Goal: Task Accomplishment & Management: Use online tool/utility

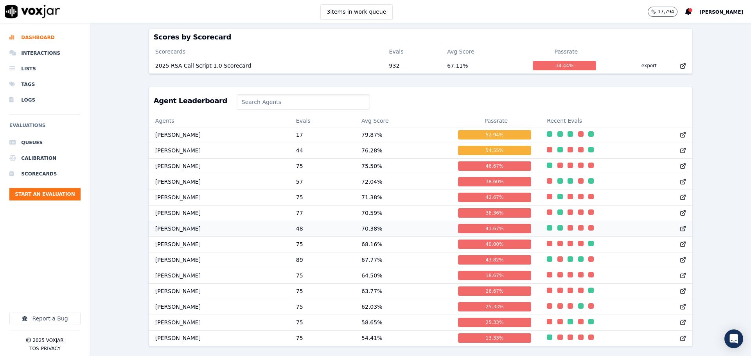
scroll to position [0, 0]
click at [708, 120] on div "This Month scorecard title : 2025 RSA Call Script 1.0 ... Add a filter Evaluati…" at bounding box center [420, 189] width 660 height 333
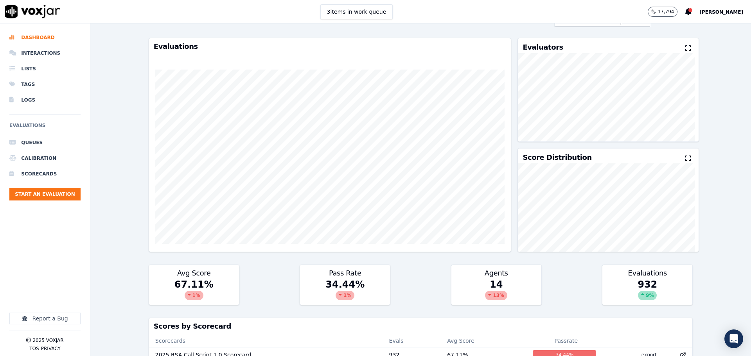
scroll to position [0, 0]
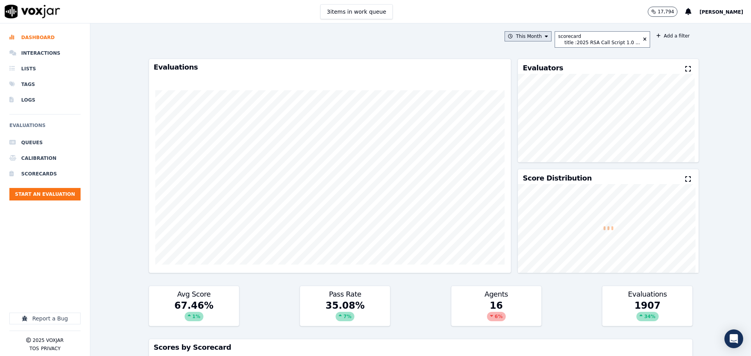
click at [531, 39] on button "This Month" at bounding box center [527, 36] width 47 height 10
click at [536, 129] on button "Add" at bounding box center [539, 126] width 15 height 13
click at [586, 44] on div "title : 2025 RSA Call Script 1.0 ..." at bounding box center [601, 42] width 75 height 6
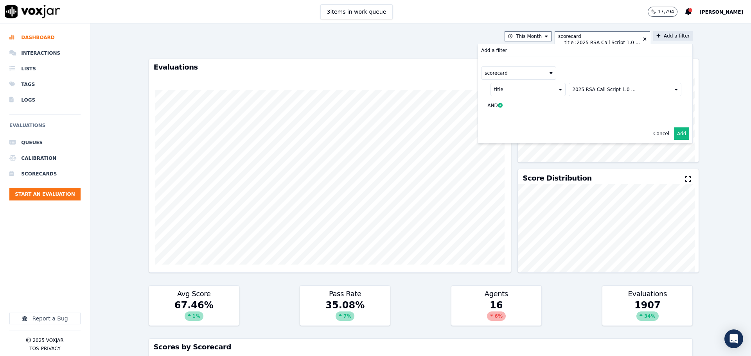
click at [674, 140] on button "Add" at bounding box center [681, 133] width 15 height 13
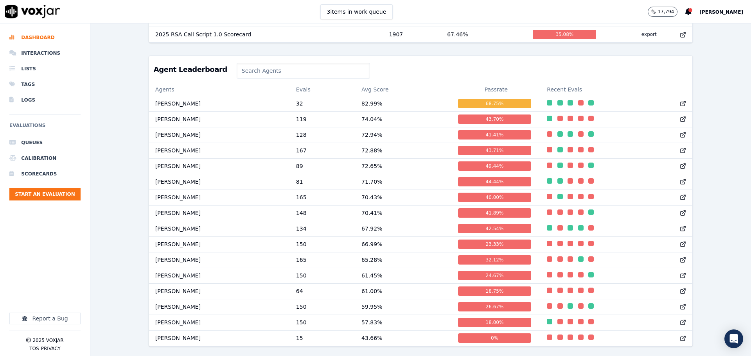
scroll to position [365, 0]
